Goal: Find specific page/section: Find specific page/section

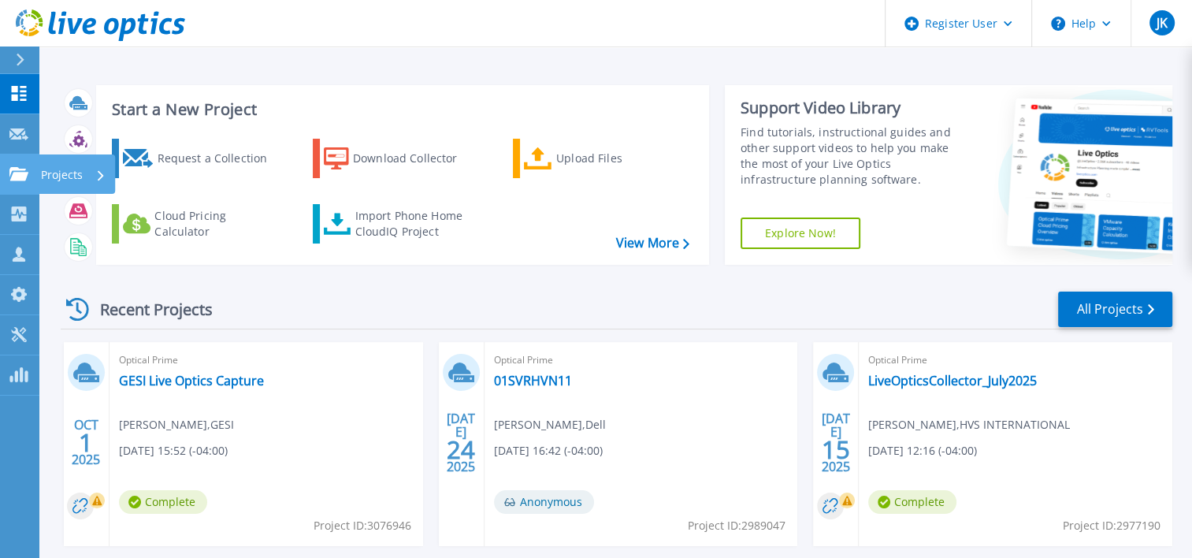
click at [24, 171] on icon at bounding box center [18, 173] width 19 height 13
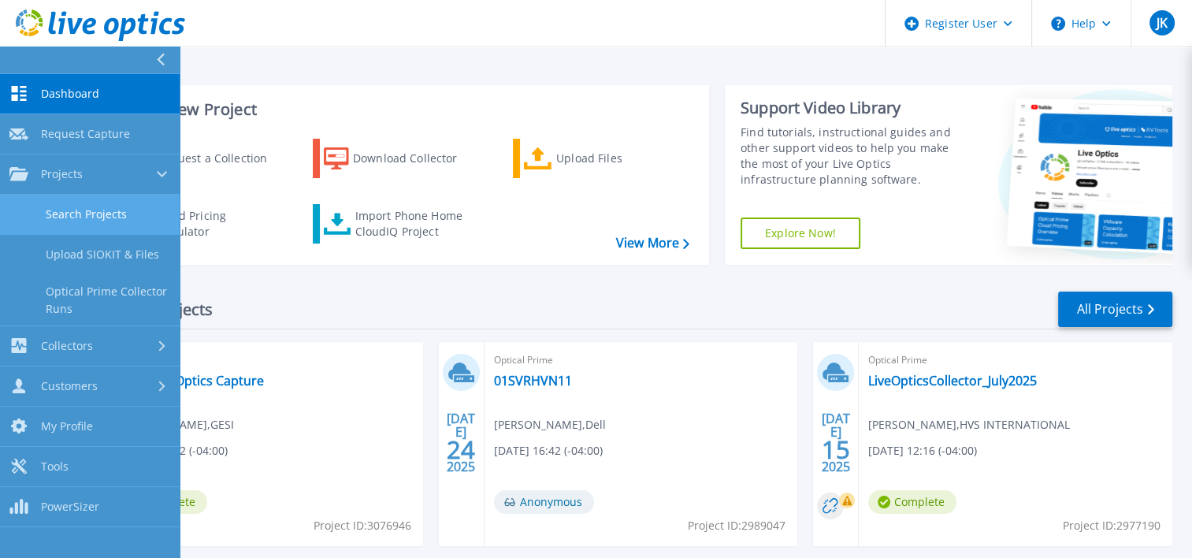
click at [80, 213] on link "Search Projects" at bounding box center [90, 215] width 180 height 40
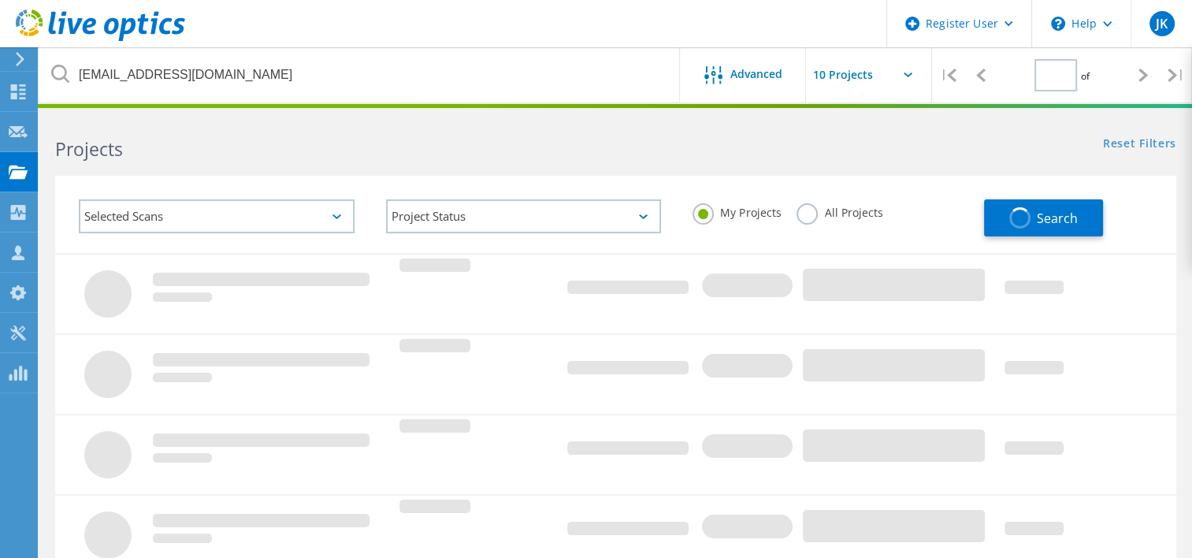
type input "1"
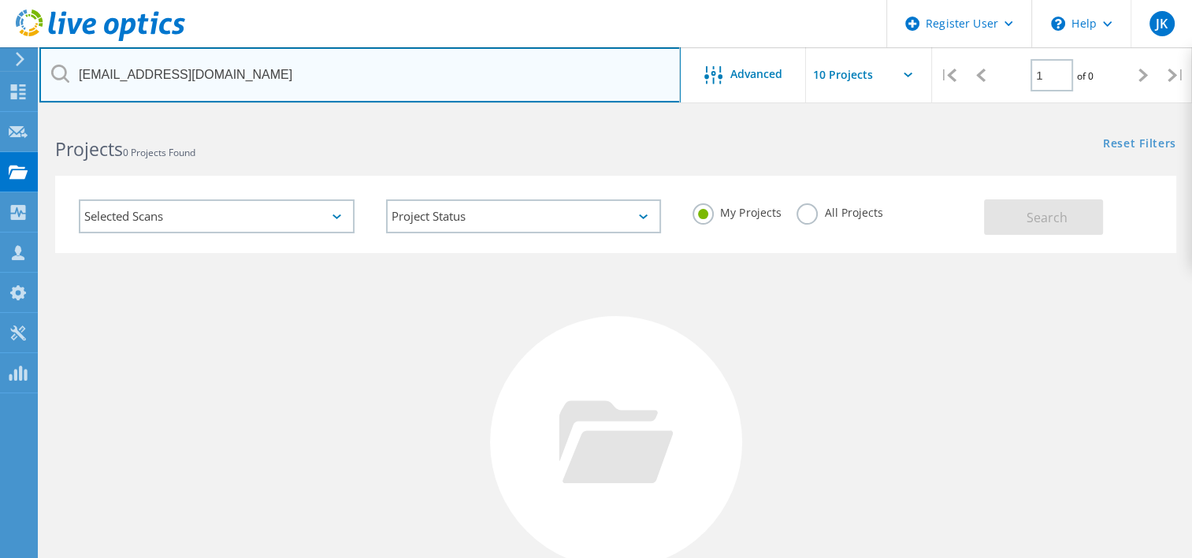
drag, startPoint x: 145, startPoint y: 79, endPoint x: 0, endPoint y: 76, distance: 145.0
click at [0, 76] on html "Register User \n Help Explore Helpful Articles Contact Support JK Dell User [PE…" at bounding box center [596, 362] width 1192 height 725
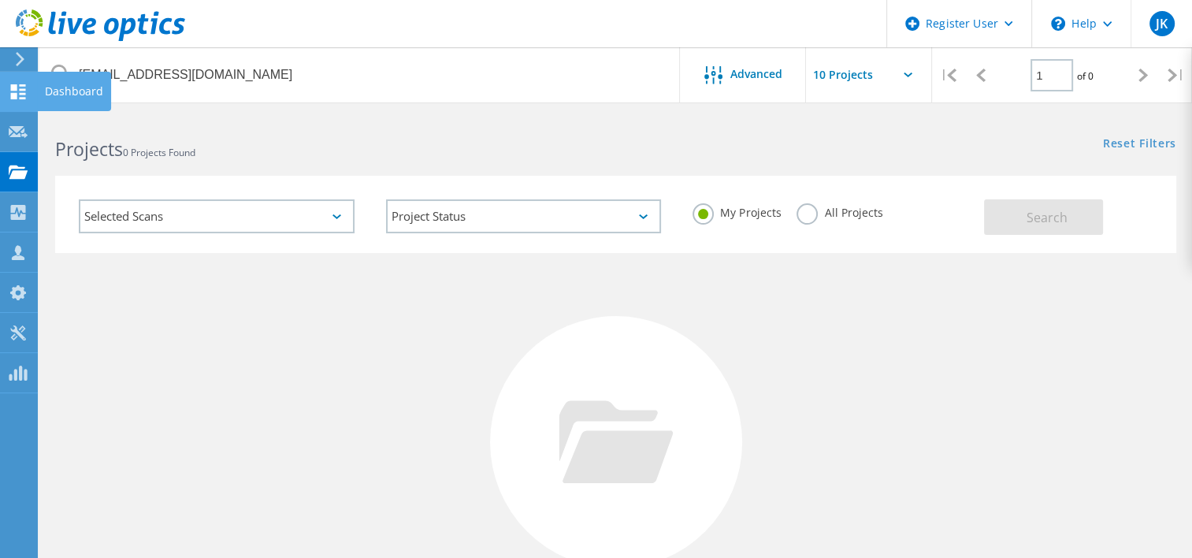
click at [0, 76] on html "Register User \n Help Explore Helpful Articles Contact Support JK Dell User [PE…" at bounding box center [596, 362] width 1192 height 725
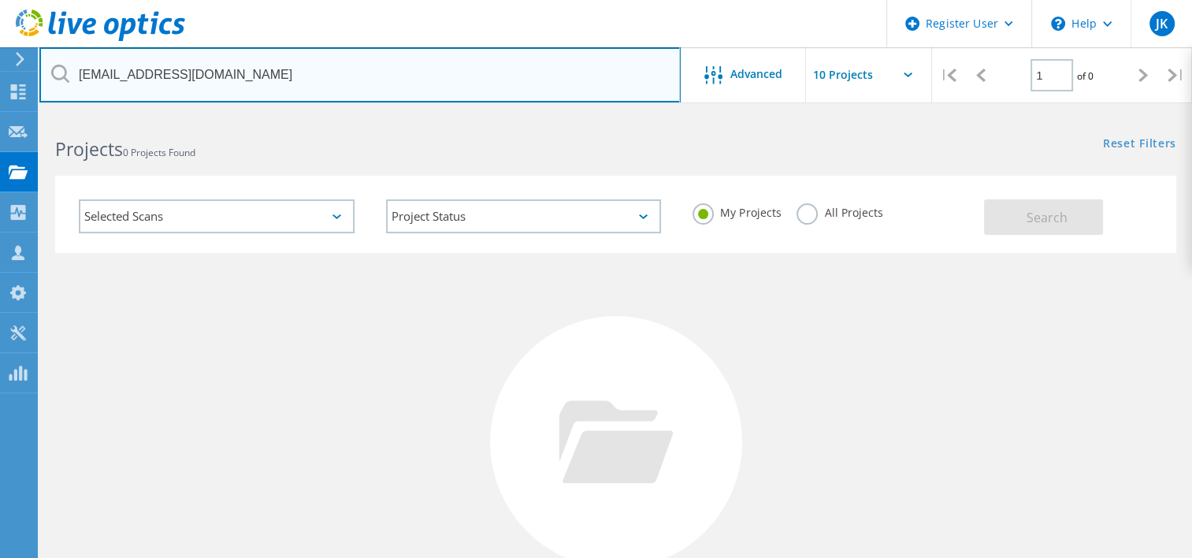
drag, startPoint x: 248, startPoint y: 77, endPoint x: 76, endPoint y: 69, distance: 171.9
click at [76, 69] on input "[EMAIL_ADDRESS][DOMAIN_NAME]" at bounding box center [359, 74] width 641 height 55
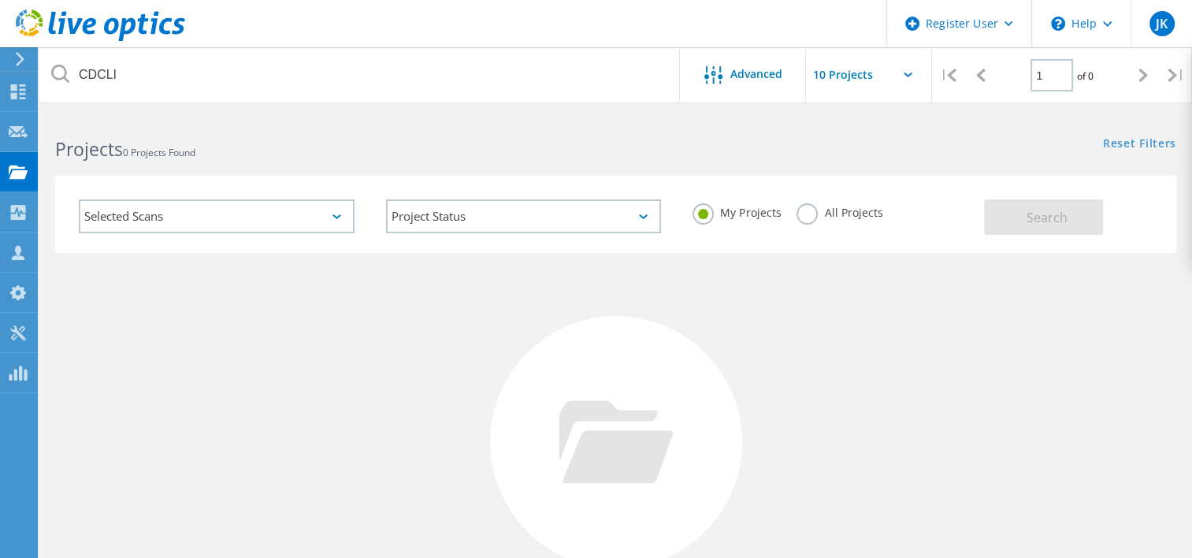
click at [808, 215] on label "All Projects" at bounding box center [839, 210] width 86 height 15
click at [0, 0] on input "All Projects" at bounding box center [0, 0] width 0 height 0
click at [1033, 213] on span "Search" at bounding box center [1046, 217] width 41 height 17
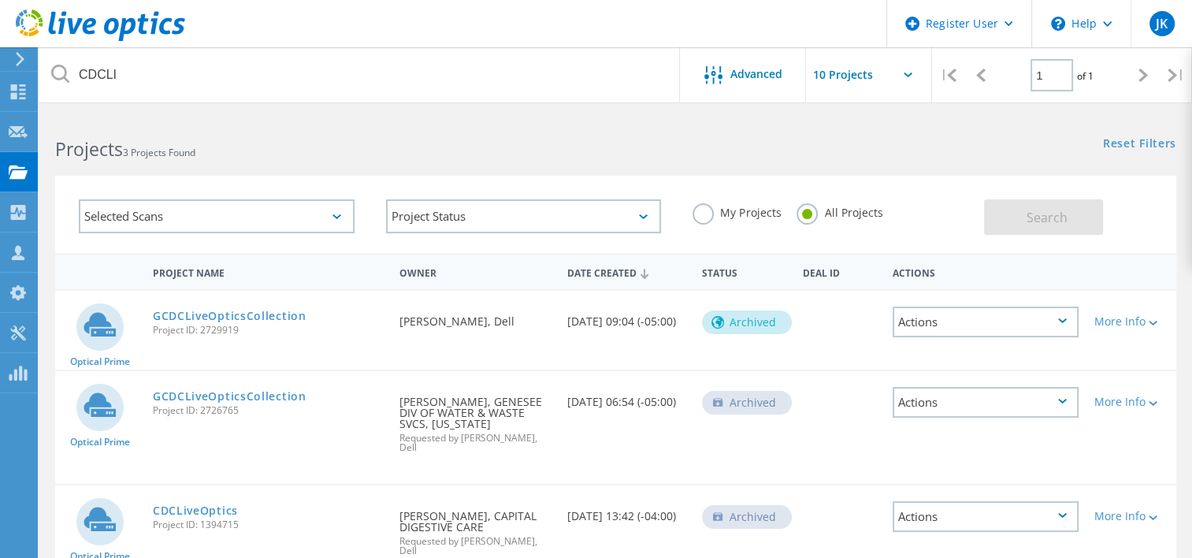
scroll to position [79, 0]
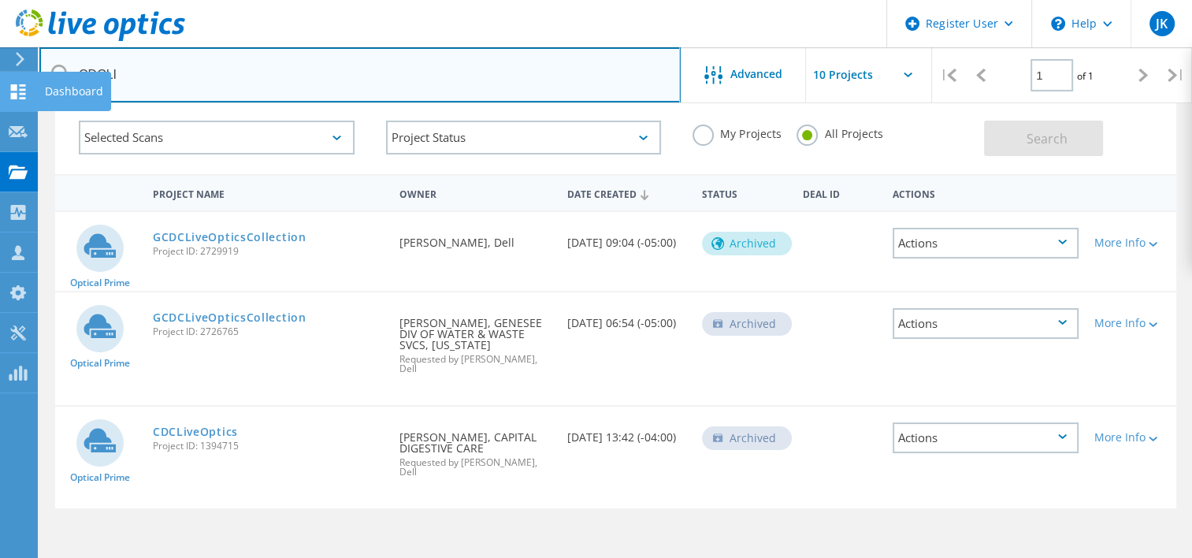
drag, startPoint x: 155, startPoint y: 82, endPoint x: 9, endPoint y: 82, distance: 145.7
click at [9, 82] on div "Register User \n Help Explore Helpful Articles Contact Support JK Dell User [PE…" at bounding box center [596, 340] width 1192 height 611
paste input "[EMAIL_ADDRESS][DOMAIN_NAME]"
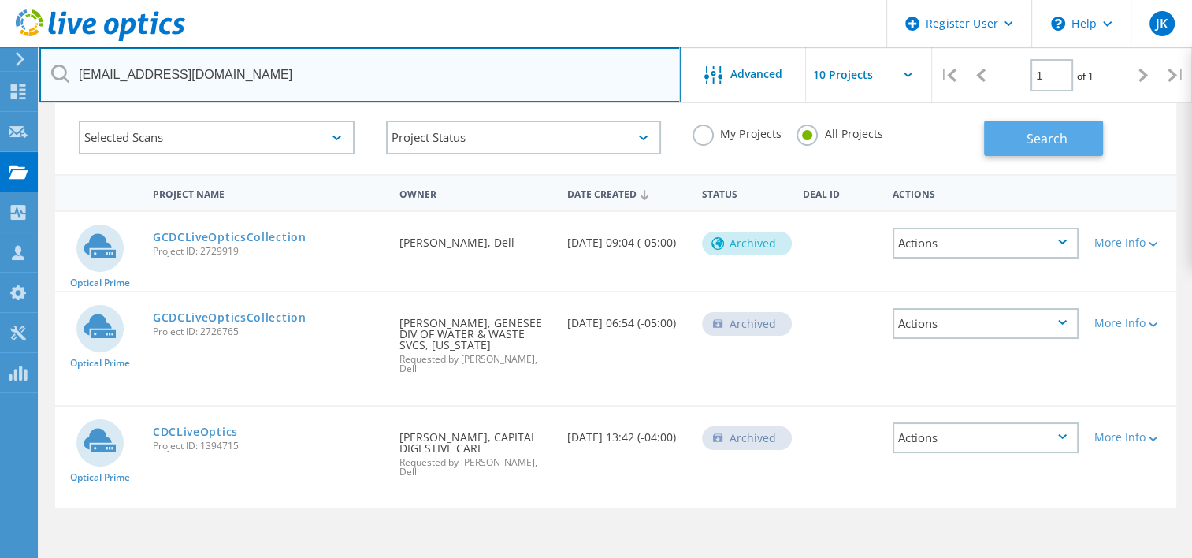
type input "[EMAIL_ADDRESS][DOMAIN_NAME]"
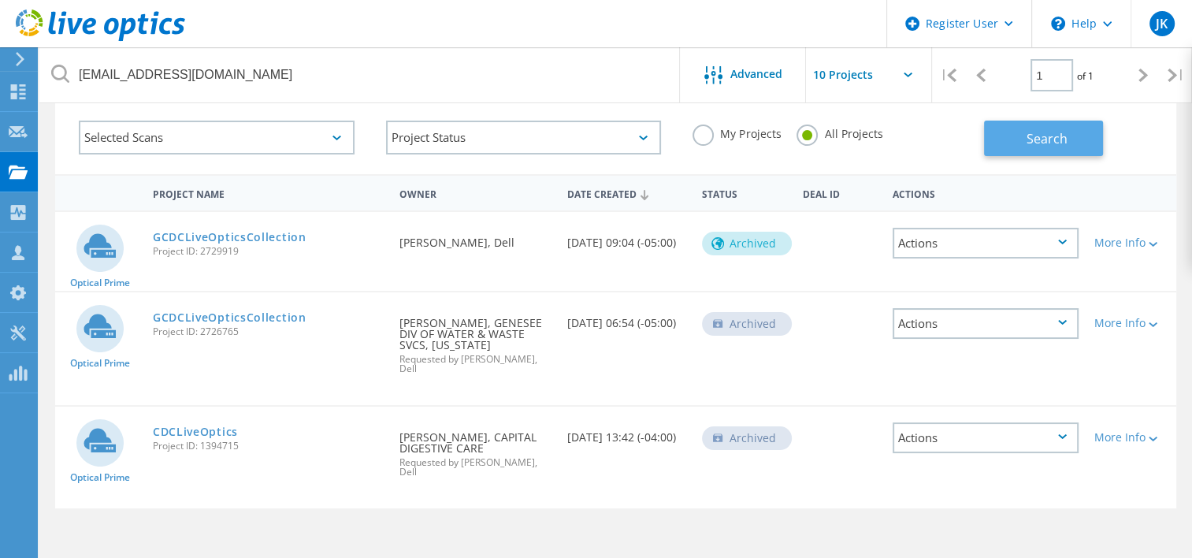
click at [1033, 146] on span "Search" at bounding box center [1046, 138] width 41 height 17
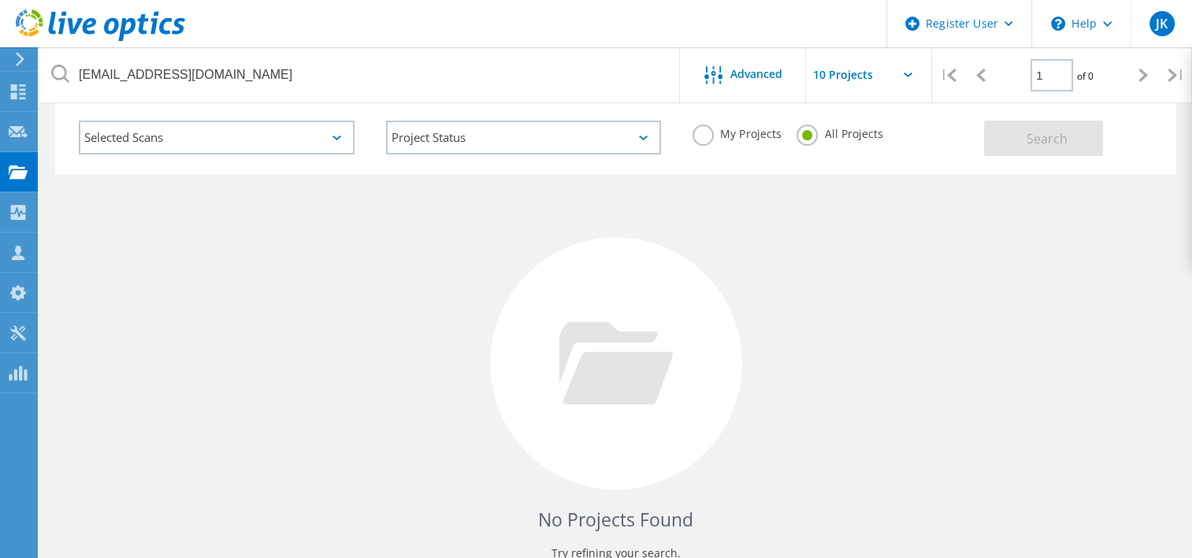
click at [340, 487] on div "No Projects Found Try refining your search." at bounding box center [615, 377] width 1121 height 407
